Goal: Find contact information: Obtain details needed to contact an individual or organization

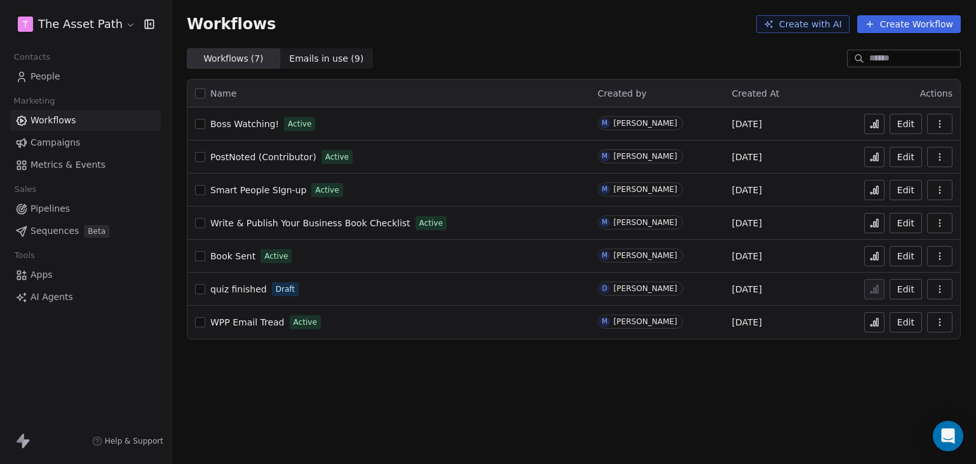
click at [41, 78] on span "People" at bounding box center [45, 76] width 30 height 13
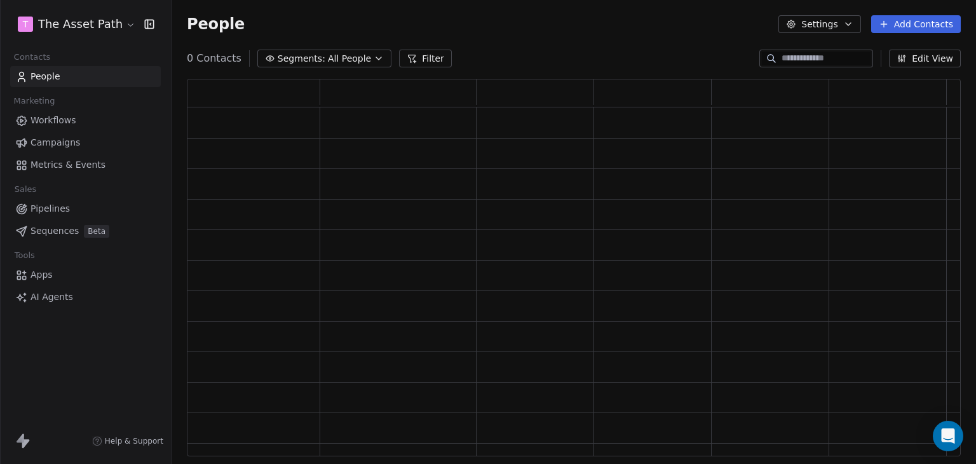
scroll to position [367, 764]
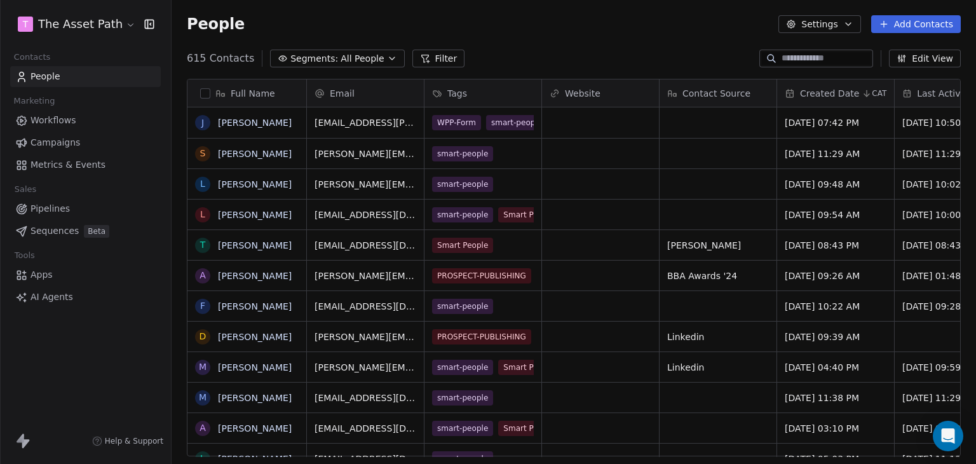
click at [65, 210] on span "Pipelines" at bounding box center [49, 208] width 39 height 13
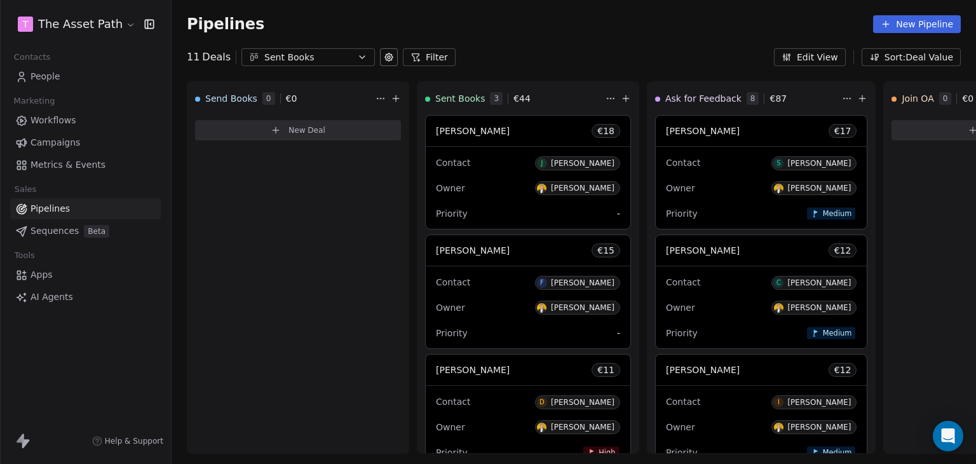
click at [74, 139] on span "Campaigns" at bounding box center [55, 142] width 50 height 13
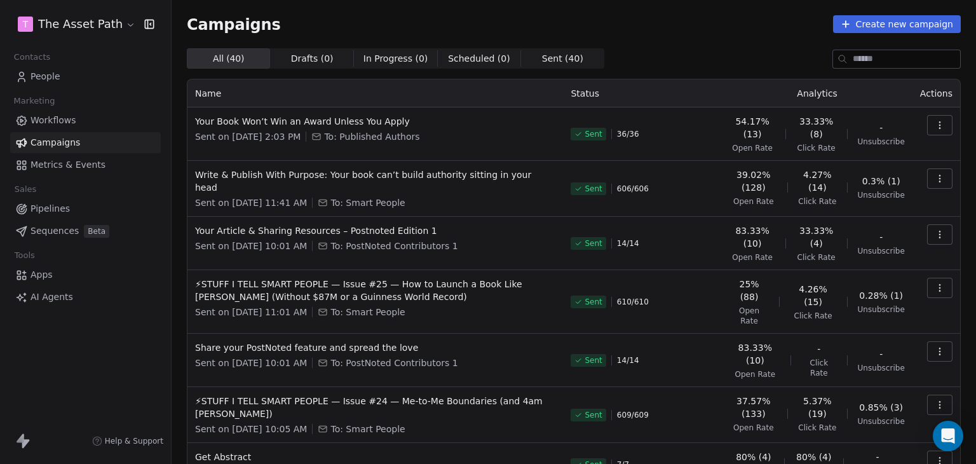
click at [58, 83] on link "People" at bounding box center [85, 76] width 151 height 21
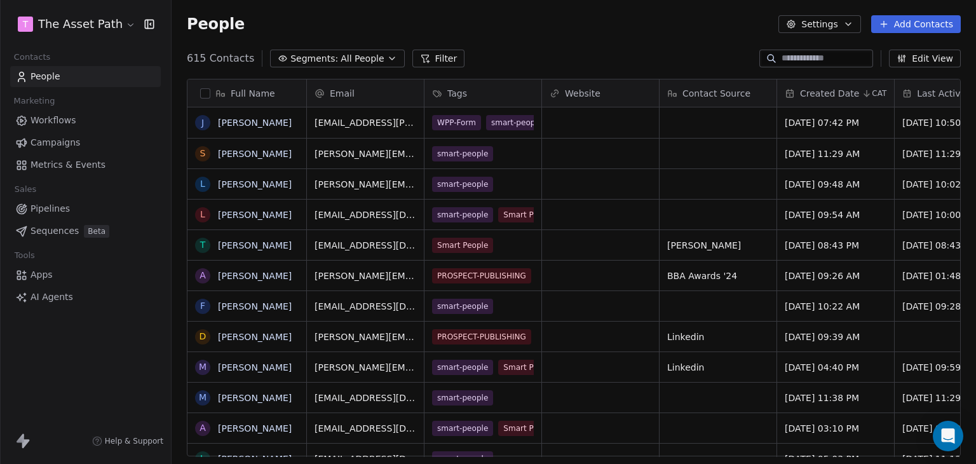
scroll to position [398, 794]
click at [815, 57] on input at bounding box center [826, 58] width 89 height 13
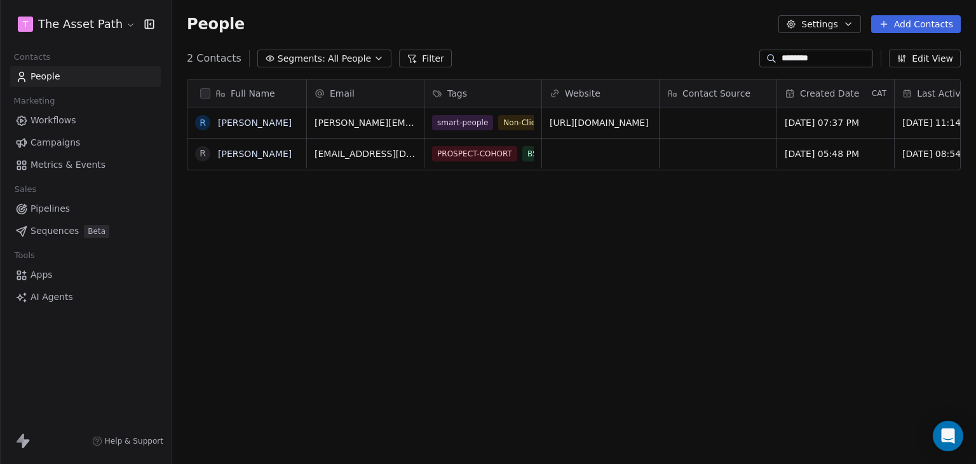
type input "********"
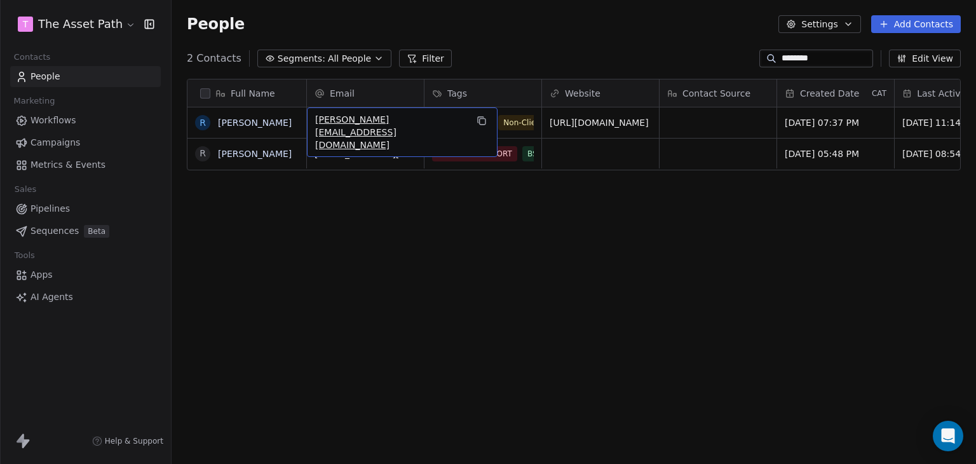
click at [562, 254] on div "Full Name R [PERSON_NAME] R [PERSON_NAME] Email Tags Website Contact Source Cre…" at bounding box center [574, 273] width 804 height 408
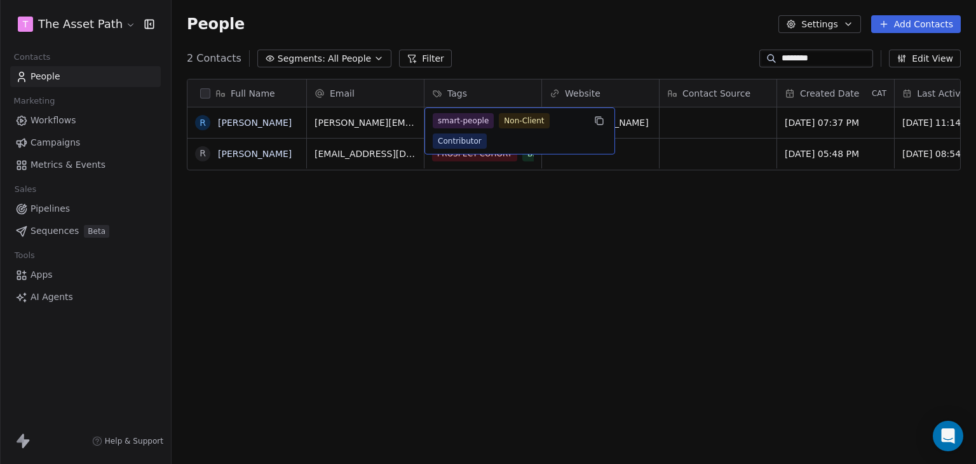
click at [516, 131] on div "smart-people Non-Client Contributor" at bounding box center [508, 131] width 151 height 36
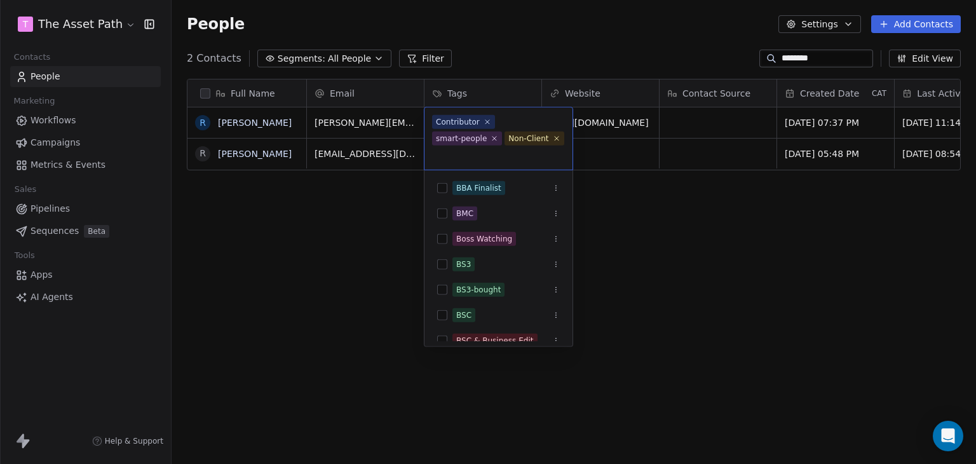
click at [290, 125] on html "T The Asset Path Contacts People Marketing Workflows Campaigns Metrics & Events…" at bounding box center [488, 232] width 976 height 464
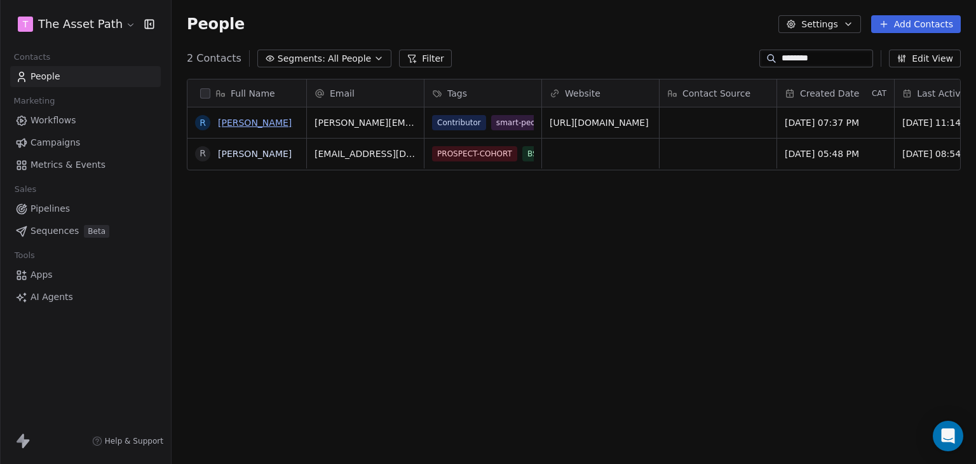
click at [290, 125] on link "[PERSON_NAME]" at bounding box center [255, 123] width 74 height 10
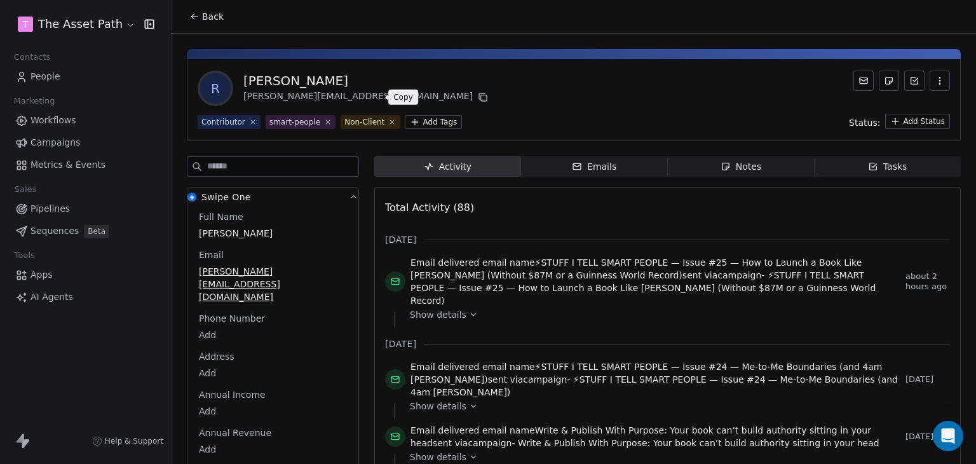
click at [478, 95] on icon at bounding box center [483, 97] width 10 height 10
drag, startPoint x: 409, startPoint y: 79, endPoint x: 247, endPoint y: 78, distance: 162.7
click at [247, 78] on div "R Rosemary Daynes-Kearney [EMAIL_ADDRESS][DOMAIN_NAME]" at bounding box center [574, 89] width 752 height 36
copy div "[PERSON_NAME]"
